Goal: Information Seeking & Learning: Check status

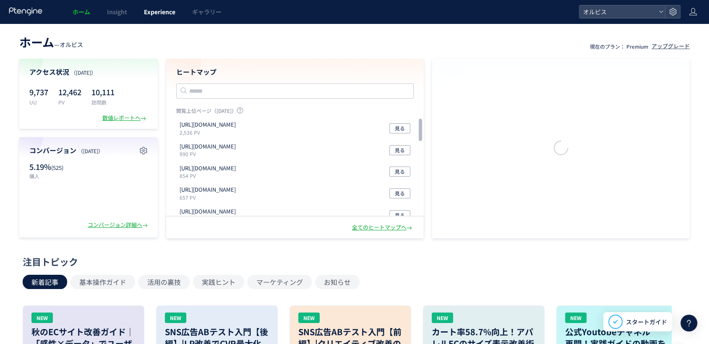
click at [161, 8] on span "Experience" at bounding box center [159, 12] width 31 height 8
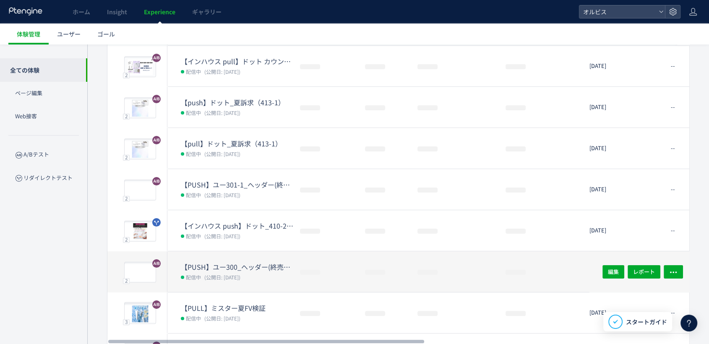
scroll to position [93, 0]
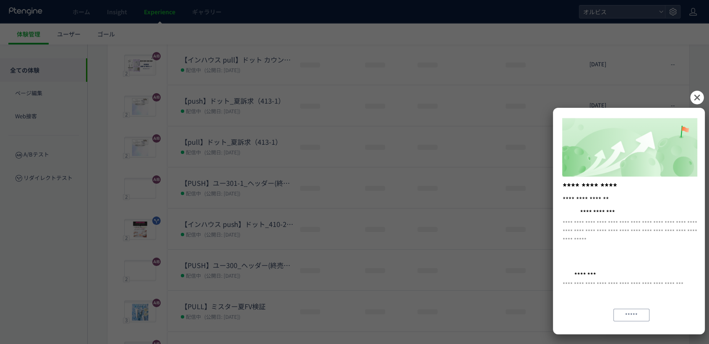
click at [693, 96] on icon at bounding box center [696, 97] width 13 height 13
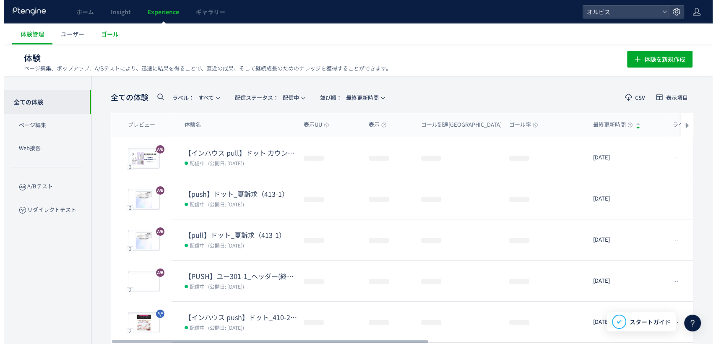
scroll to position [0, 0]
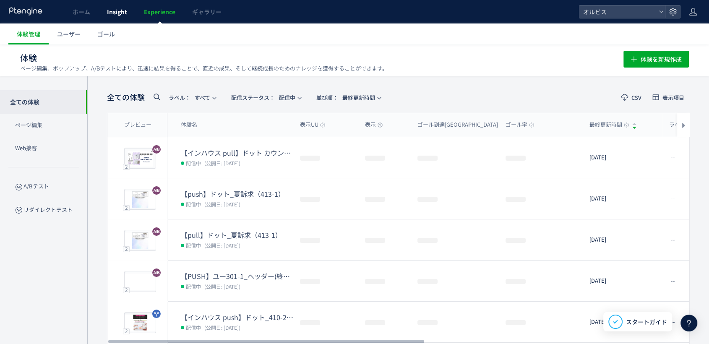
click at [115, 8] on span "Insight" at bounding box center [117, 12] width 20 height 8
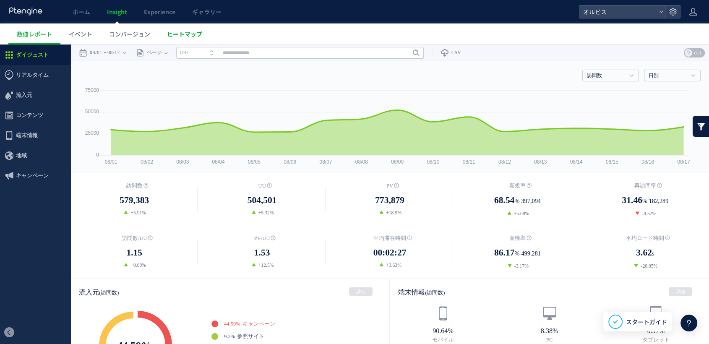
click at [181, 39] on link "ヒートマップ" at bounding box center [185, 33] width 52 height 21
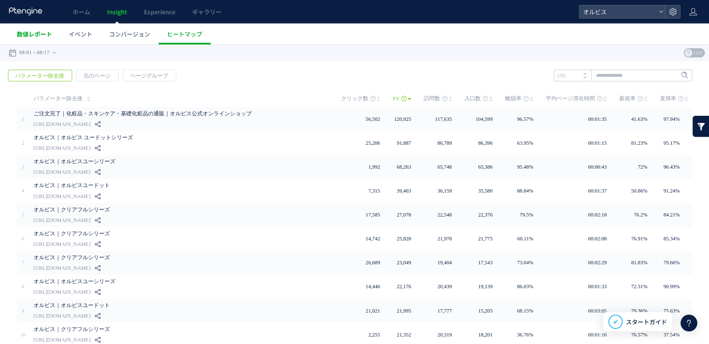
click at [24, 33] on span "数値レポート" at bounding box center [34, 34] width 35 height 8
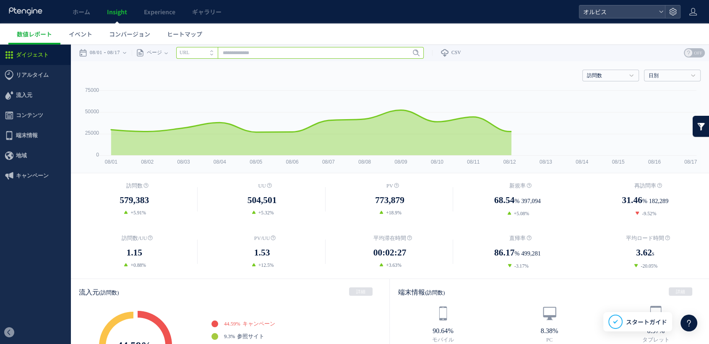
click at [248, 52] on input "text" at bounding box center [300, 53] width 248 height 12
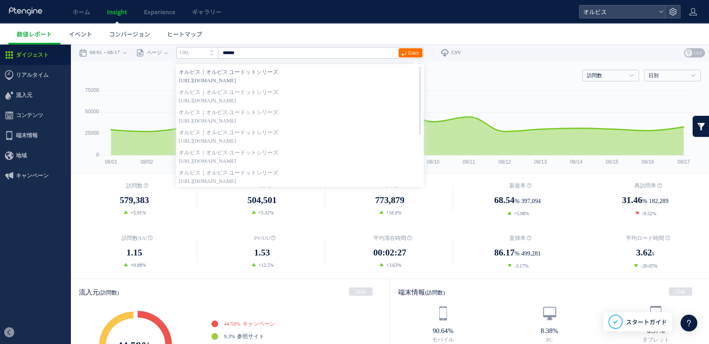
click at [309, 78] on span "[URL][DOMAIN_NAME]" at bounding box center [300, 80] width 242 height 8
type input "**********"
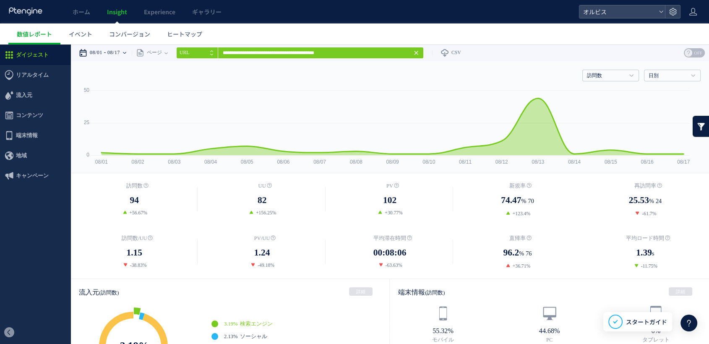
click at [119, 49] on time "08/17" at bounding box center [113, 52] width 13 height 17
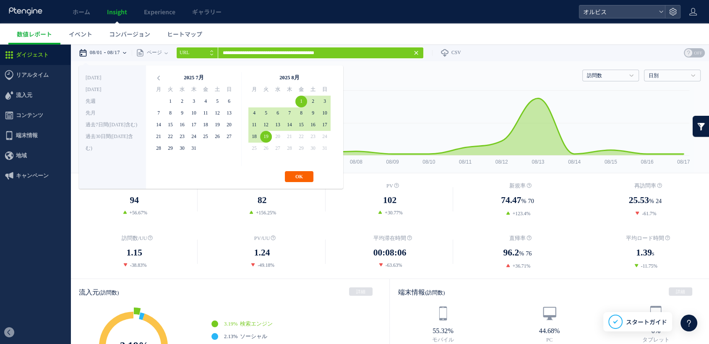
click at [309, 178] on button "OK" at bounding box center [299, 176] width 29 height 11
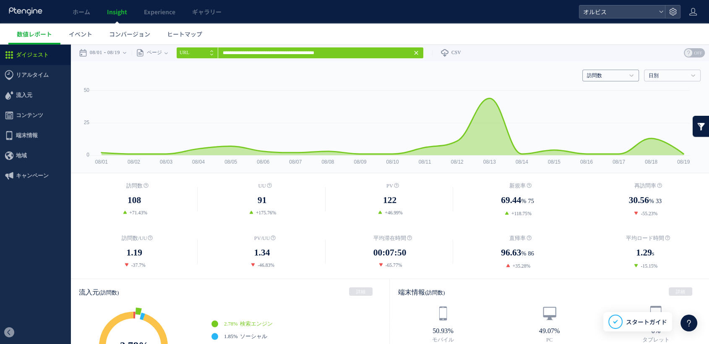
click at [591, 74] on link "訪問数" at bounding box center [606, 76] width 38 height 8
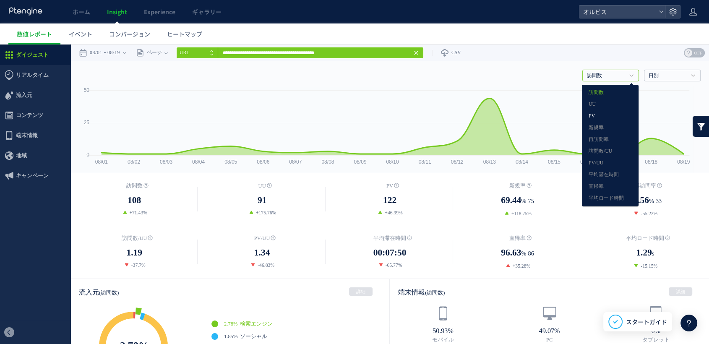
click at [592, 119] on link "PV" at bounding box center [610, 116] width 43 height 11
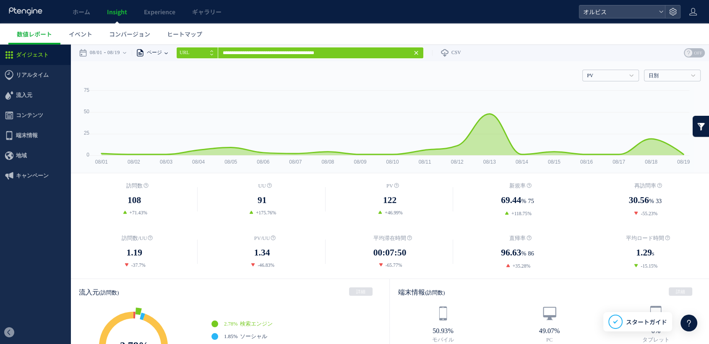
click at [164, 54] on div "ページ" at bounding box center [148, 52] width 33 height 17
click at [175, 95] on li "パラメーター除去後" at bounding box center [165, 96] width 49 height 11
